Goal: Task Accomplishment & Management: Complete application form

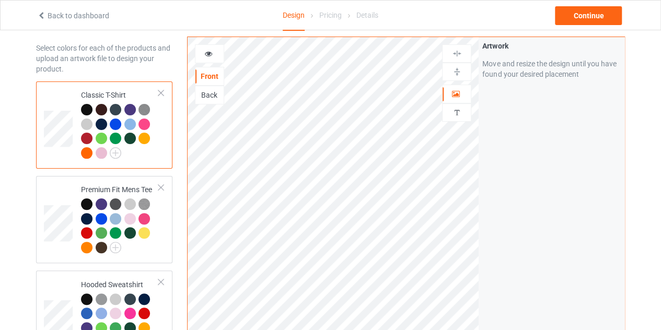
scroll to position [40, 0]
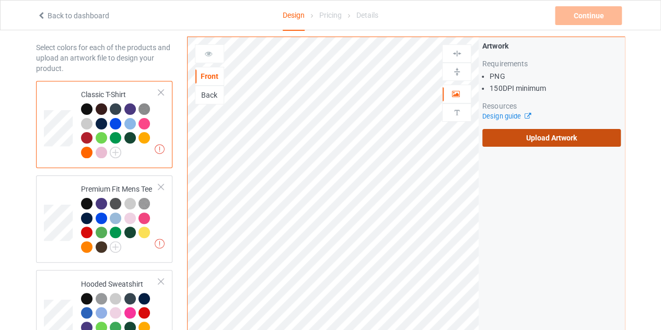
click at [522, 138] on label "Upload Artwork" at bounding box center [551, 138] width 138 height 18
click at [0, 0] on input "Upload Artwork" at bounding box center [0, 0] width 0 height 0
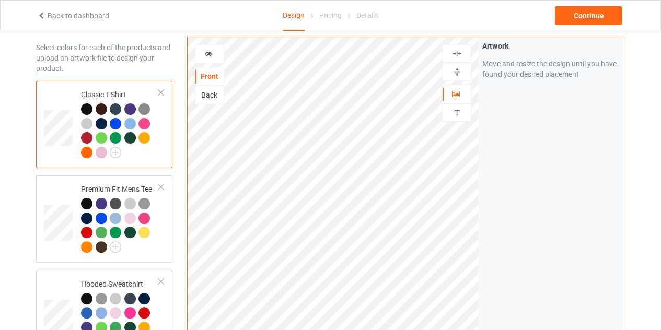
scroll to position [83, 0]
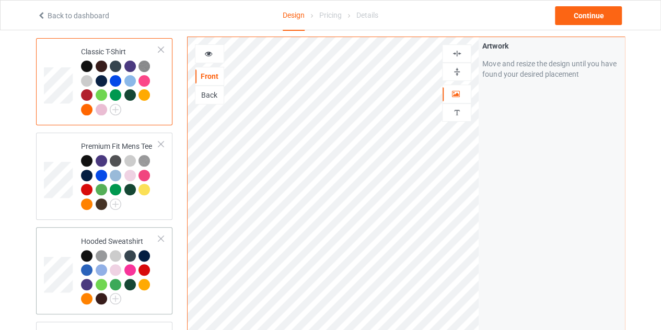
click at [99, 258] on div at bounding box center [101, 255] width 11 height 11
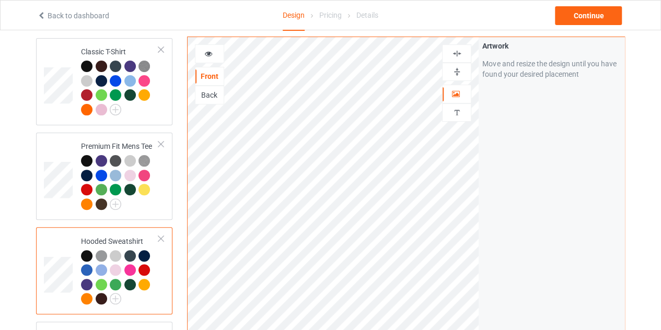
click at [213, 49] on div at bounding box center [209, 54] width 28 height 10
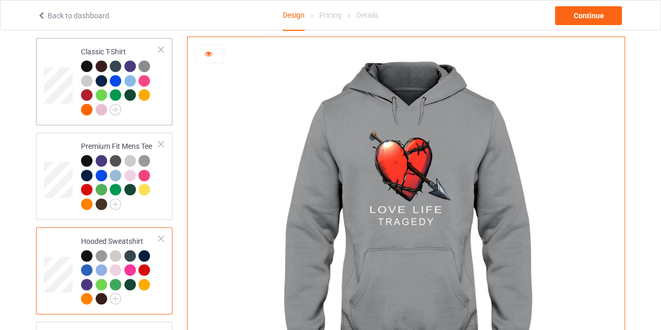
click at [57, 66] on td at bounding box center [59, 81] width 31 height 79
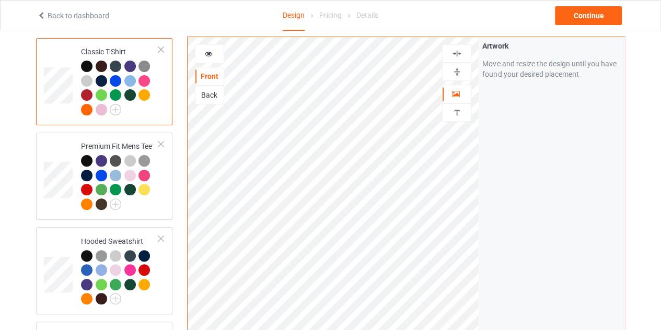
click at [94, 79] on div at bounding box center [88, 82] width 15 height 15
click at [140, 66] on img at bounding box center [143, 66] width 11 height 11
click at [208, 58] on div at bounding box center [209, 54] width 28 height 10
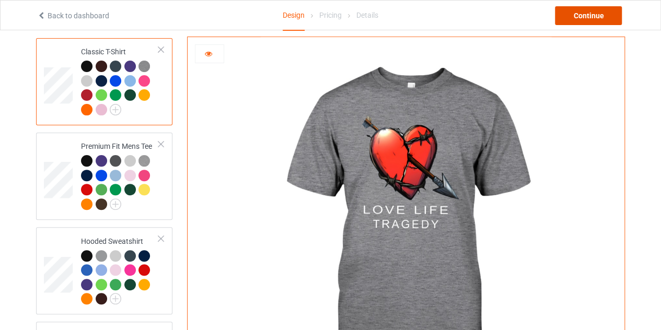
click at [586, 11] on div "Continue" at bounding box center [588, 15] width 67 height 19
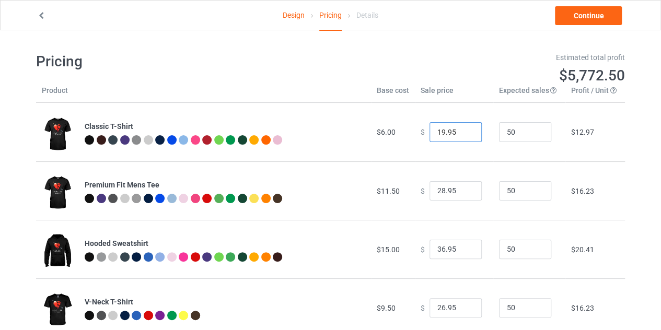
click at [464, 129] on input "19.95" at bounding box center [455, 132] width 52 height 20
click at [464, 129] on input "20.95" at bounding box center [455, 132] width 52 height 20
click at [464, 129] on input "21.95" at bounding box center [455, 132] width 52 height 20
type input "22.95"
click at [464, 129] on input "22.95" at bounding box center [455, 132] width 52 height 20
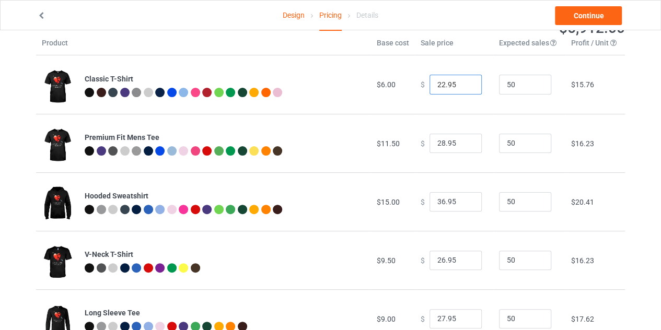
scroll to position [48, 0]
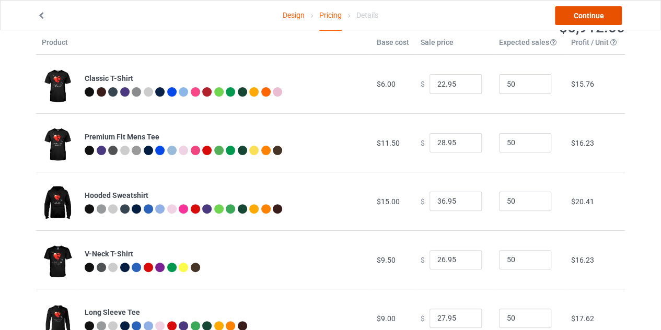
click at [576, 10] on link "Continue" at bounding box center [588, 15] width 67 height 19
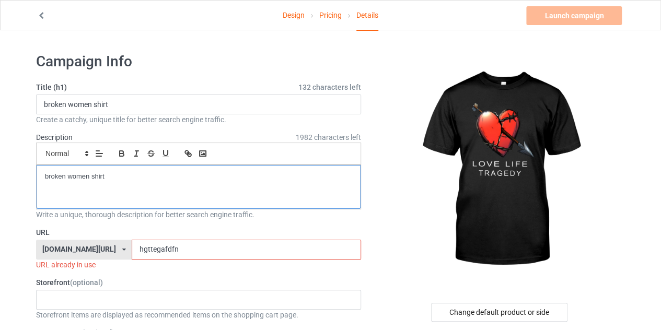
click at [129, 168] on div "broken women shirt" at bounding box center [199, 187] width 324 height 44
click at [118, 176] on p "LIMITED EDITION" at bounding box center [198, 177] width 307 height 10
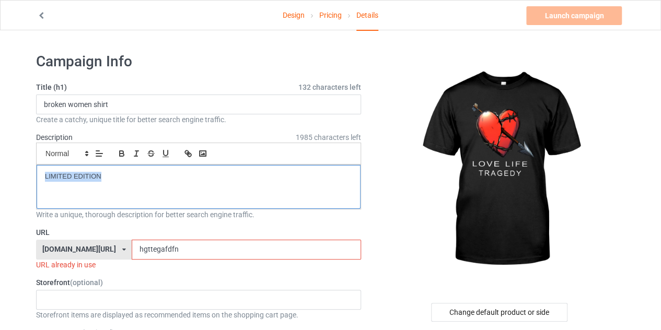
click at [118, 176] on p "LIMITED EDITION" at bounding box center [198, 177] width 307 height 10
copy p "LIMITED EDITION"
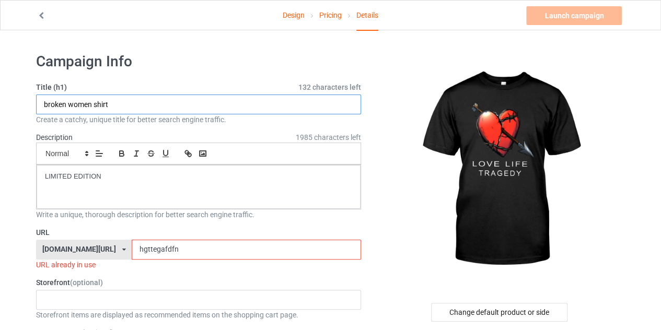
click at [133, 106] on input "broken women shirt" at bounding box center [198, 105] width 325 height 20
paste input "LIMITED EDITION"
type input "LIMITED EDITION"
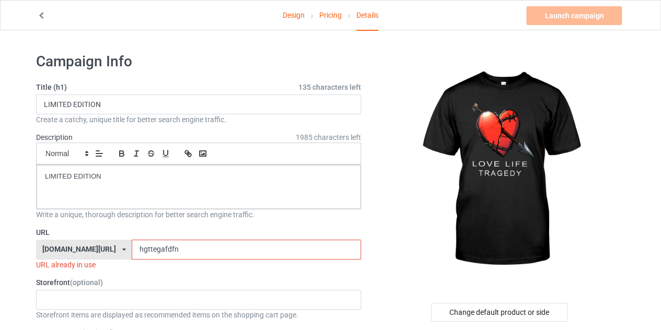
click at [167, 243] on input "hgttegafdfn" at bounding box center [246, 250] width 229 height 20
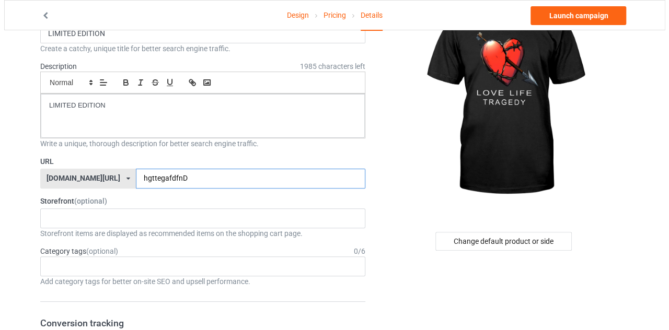
scroll to position [85, 0]
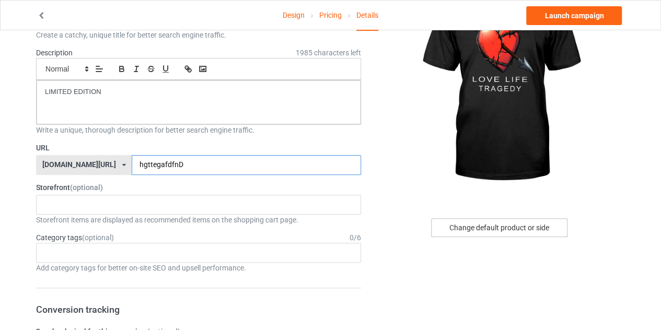
type input "hgttegafdfnD"
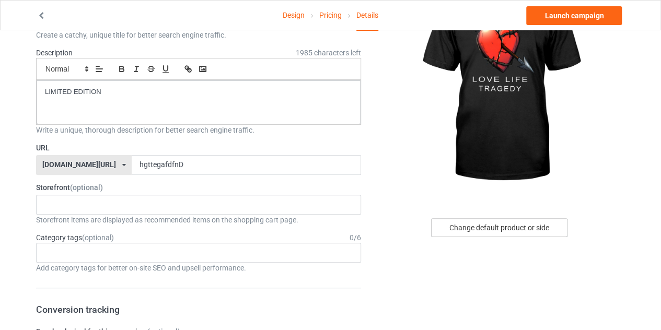
click at [491, 224] on div "Change default product or side" at bounding box center [499, 227] width 136 height 19
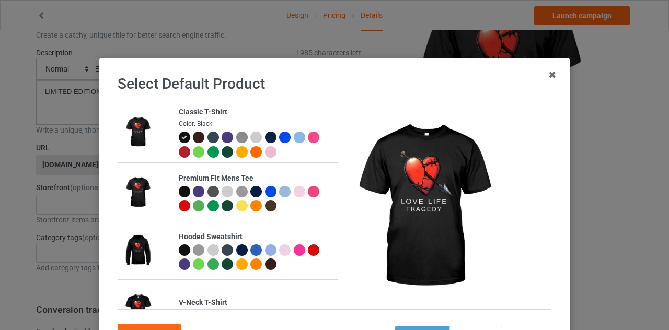
click at [195, 246] on div at bounding box center [198, 249] width 11 height 11
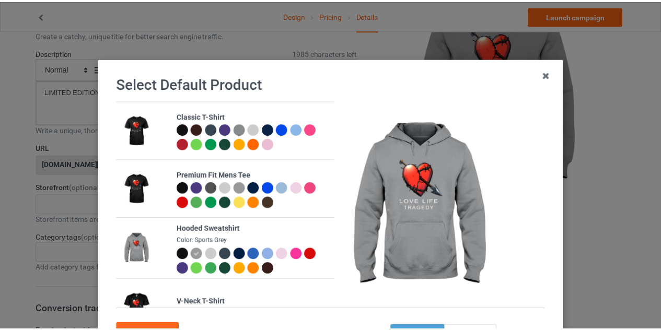
scroll to position [16, 0]
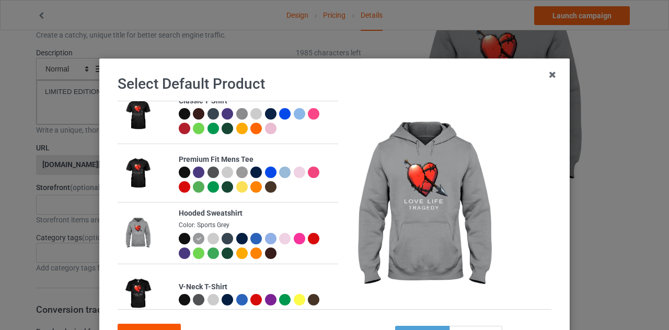
click at [150, 328] on div "Confirm" at bounding box center [149, 333] width 63 height 19
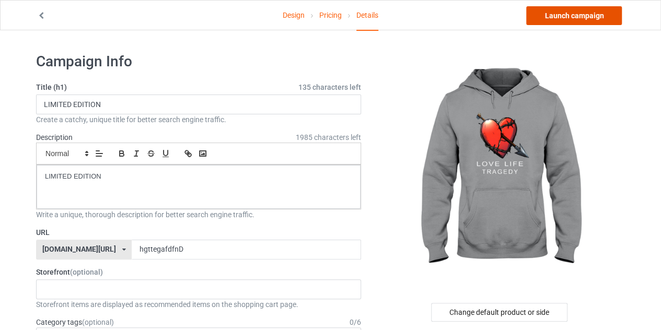
click at [573, 12] on link "Launch campaign" at bounding box center [574, 15] width 96 height 19
